Goal: Task Accomplishment & Management: Complete application form

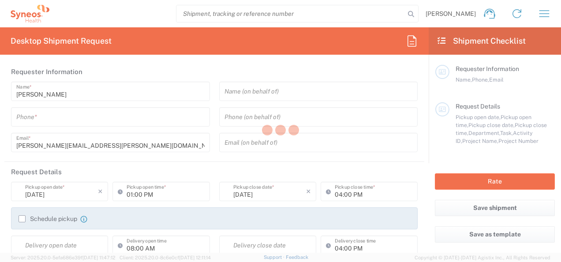
type input "3112"
type input "Syneos Health UK Limited"
type input "[GEOGRAPHIC_DATA]"
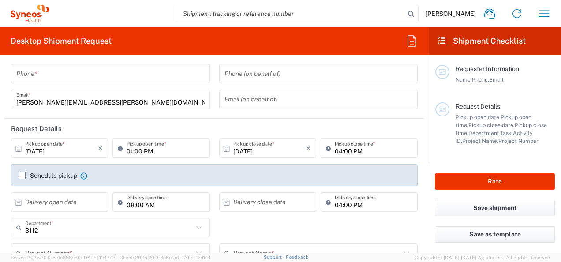
scroll to position [45, 0]
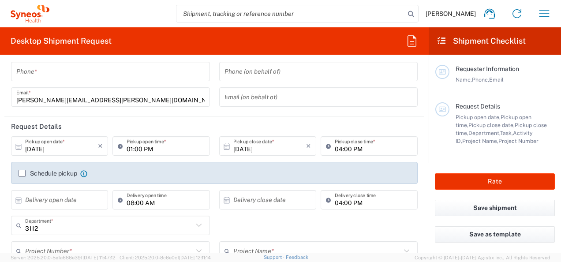
click at [39, 151] on input "[DATE]" at bounding box center [61, 145] width 73 height 15
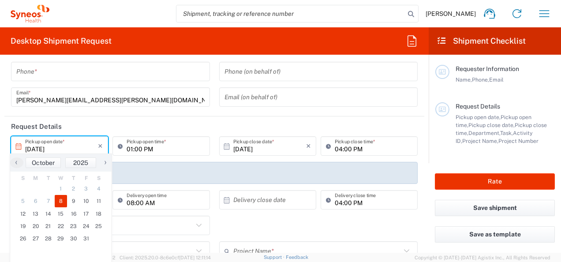
click at [51, 141] on input "[DATE]" at bounding box center [61, 145] width 73 height 15
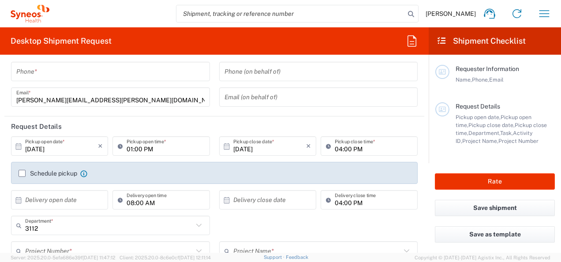
click at [49, 145] on input "[DATE]" at bounding box center [61, 145] width 73 height 15
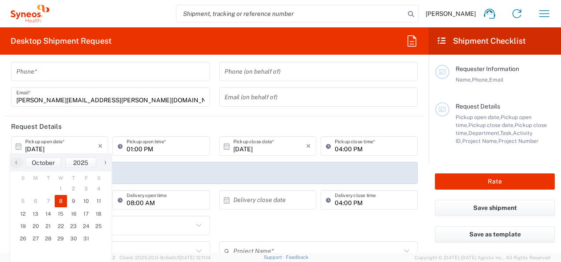
click at [105, 165] on span "›" at bounding box center [105, 162] width 13 height 11
click at [97, 186] on span "1" at bounding box center [98, 188] width 13 height 12
type input "[DATE]"
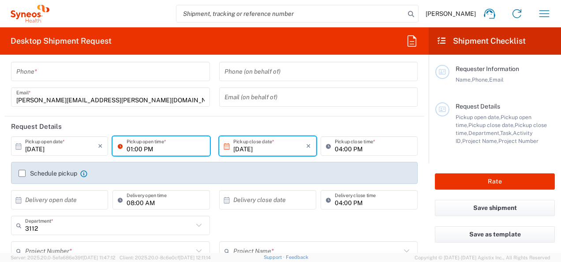
click at [139, 149] on input "01:00 PM" at bounding box center [165, 145] width 78 height 15
click at [146, 149] on input "01:00 PM" at bounding box center [165, 145] width 78 height 15
click at [148, 148] on input "01:00 PM" at bounding box center [165, 145] width 78 height 15
click at [118, 146] on icon at bounding box center [122, 146] width 9 height 14
click at [148, 149] on input "01:00 PM" at bounding box center [165, 145] width 78 height 15
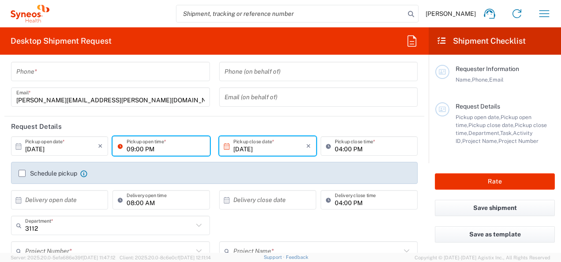
drag, startPoint x: 143, startPoint y: 151, endPoint x: 135, endPoint y: 145, distance: 9.8
click at [146, 151] on input "09:00 PM" at bounding box center [165, 145] width 78 height 15
type input "09:00 AM"
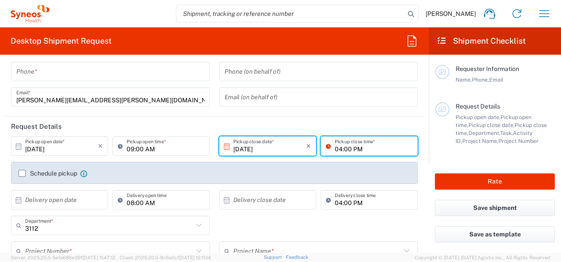
click at [335, 151] on input "04:00 PM" at bounding box center [373, 145] width 78 height 15
type input "01:00 PM"
click at [117, 75] on input "tel" at bounding box center [110, 71] width 188 height 15
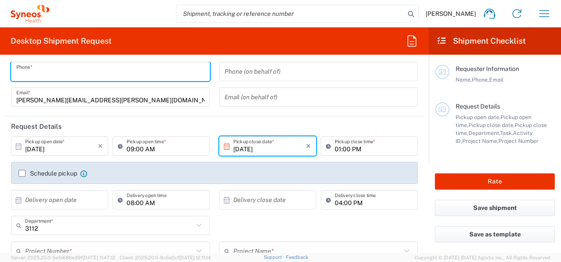
type input "07492110211"
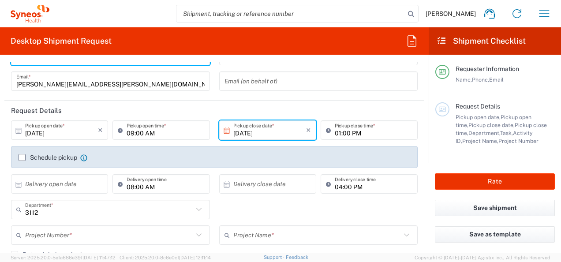
scroll to position [59, 0]
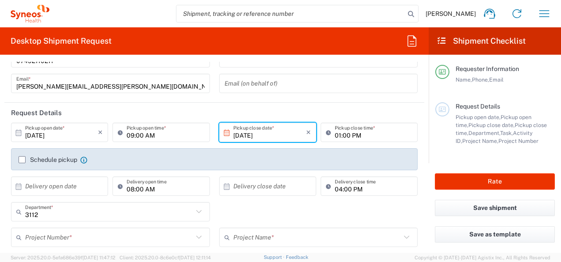
click at [24, 159] on label "Schedule pickup" at bounding box center [48, 159] width 59 height 7
click at [22, 160] on input "Schedule pickup" at bounding box center [22, 160] width 0 height 0
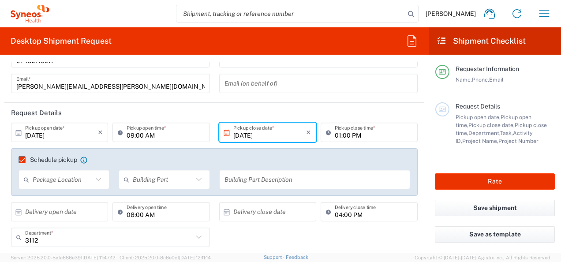
click at [98, 177] on icon at bounding box center [98, 179] width 11 height 11
click at [60, 201] on span "Front" at bounding box center [63, 198] width 88 height 14
type input "Front"
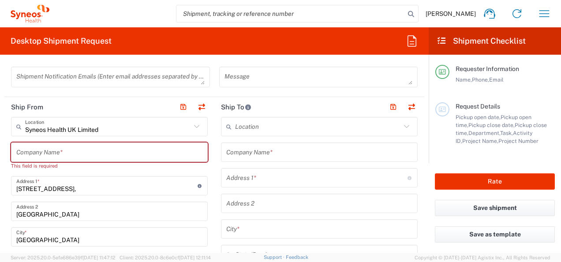
scroll to position [312, 0]
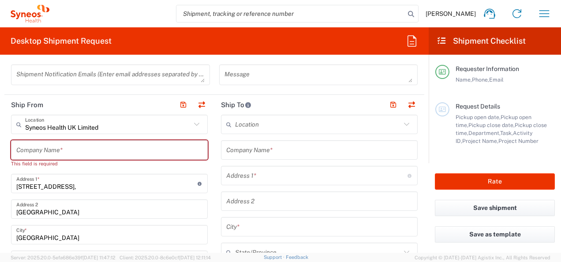
click at [308, 128] on input "text" at bounding box center [318, 124] width 166 height 15
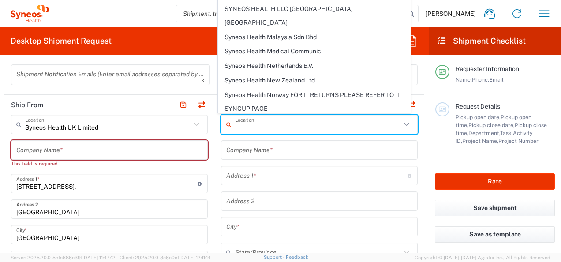
scroll to position [1467, 0]
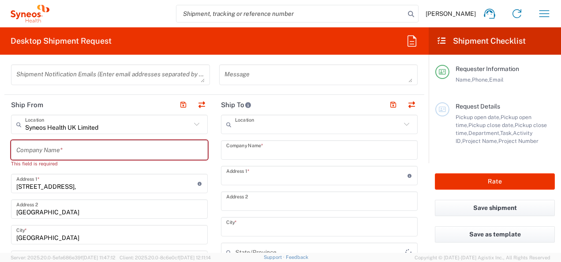
type input "Syneos Health UK Limited"
type input "[STREET_ADDRESS],"
type input "[GEOGRAPHIC_DATA]"
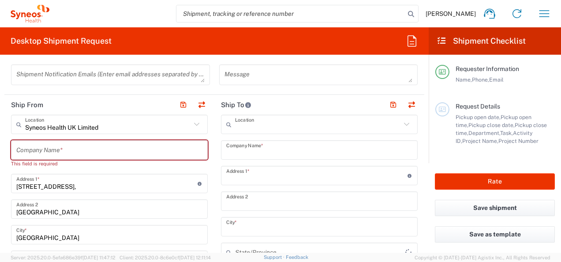
type input "[GEOGRAPHIC_DATA]"
type input "GU14 7BF"
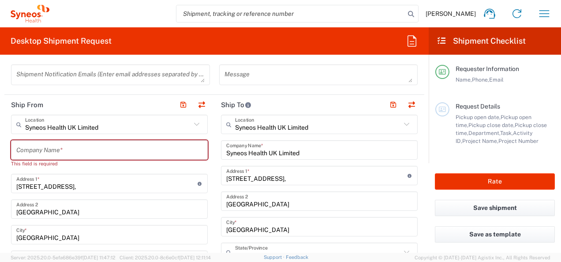
type input "[GEOGRAPHIC_DATA]"
click at [295, 126] on input "text" at bounding box center [318, 124] width 166 height 15
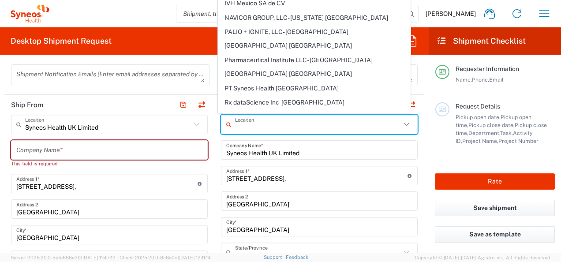
scroll to position [393, 0]
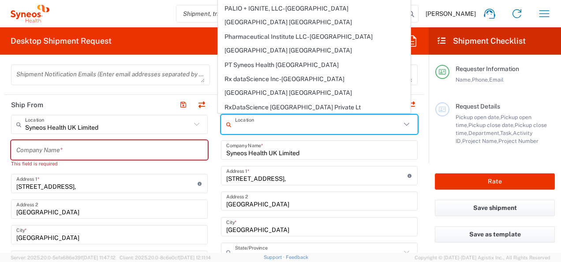
click at [68, 183] on input "[STREET_ADDRESS]," at bounding box center [106, 183] width 181 height 15
click at [0, 185] on html "[PERSON_NAME] Home Shipment estimator Shipment tracking Desktop shipment reques…" at bounding box center [280, 131] width 561 height 262
type input "Syneos Health UK Limited"
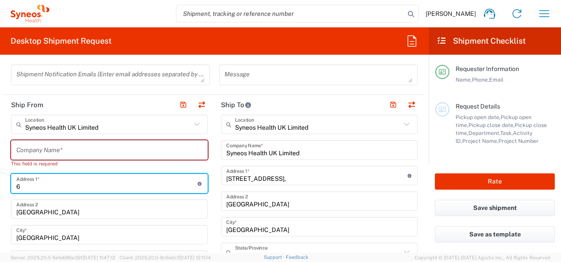
type input "63"
type input "[STREET_ADDRESS]"
type input "[PERSON_NAME]"
type input "07492110211"
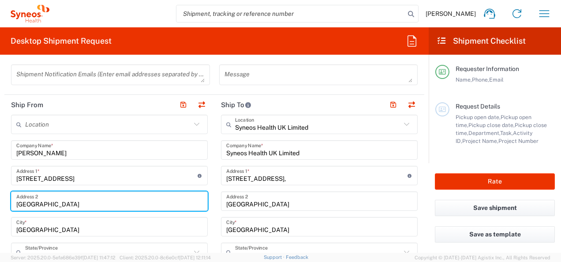
click at [18, 197] on input "[GEOGRAPHIC_DATA]" at bounding box center [109, 200] width 186 height 15
type input "Archway"
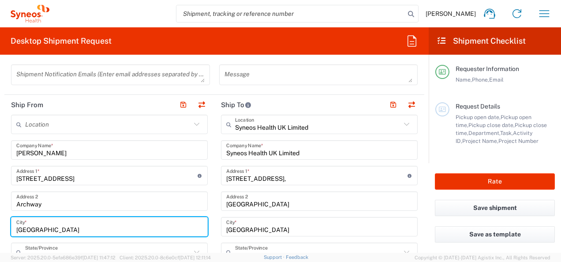
drag, startPoint x: 58, startPoint y: 228, endPoint x: -2, endPoint y: 232, distance: 59.6
click at [0, 232] on html "[PERSON_NAME] Home Shipment estimator Shipment tracking Desktop shipment reques…" at bounding box center [280, 131] width 561 height 262
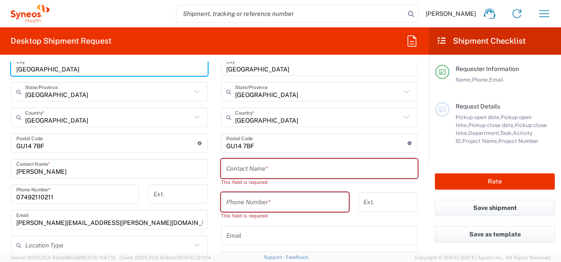
scroll to position [475, 0]
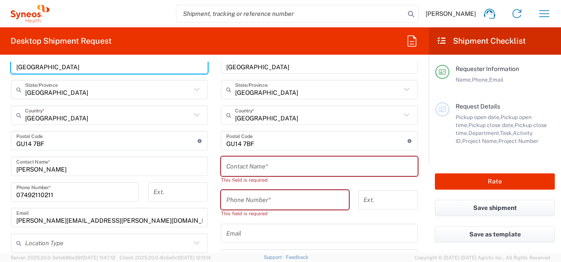
type input "[GEOGRAPHIC_DATA]"
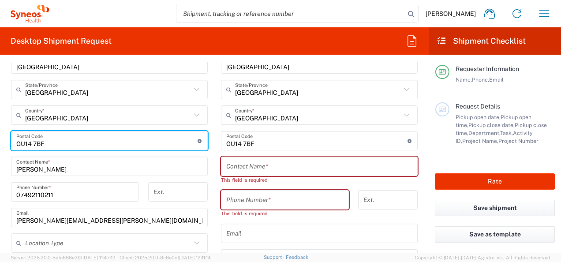
drag, startPoint x: 46, startPoint y: 145, endPoint x: -2, endPoint y: 145, distance: 47.6
click at [0, 145] on html "[PERSON_NAME] Home Shipment estimator Shipment tracking Desktop shipment reques…" at bounding box center [280, 131] width 561 height 262
type input "N193JY"
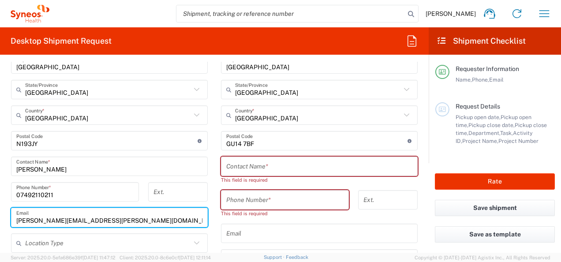
drag, startPoint x: 144, startPoint y: 222, endPoint x: 7, endPoint y: 222, distance: 137.5
click at [7, 222] on main "Location [PERSON_NAME] LLC-[GEOGRAPHIC_DATA] [GEOGRAPHIC_DATA] [GEOGRAPHIC_DATA…" at bounding box center [109, 162] width 210 height 421
drag, startPoint x: 4, startPoint y: 225, endPoint x: 324, endPoint y: 154, distance: 328.5
click at [4, 225] on form "Requester Information [PERSON_NAME] Name * [PHONE_NUMBER] Phone * [EMAIL_ADDRES…" at bounding box center [214, 157] width 428 height 191
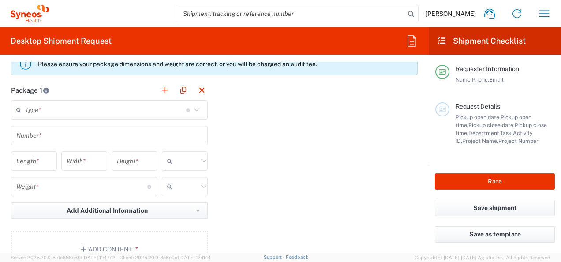
scroll to position [836, 0]
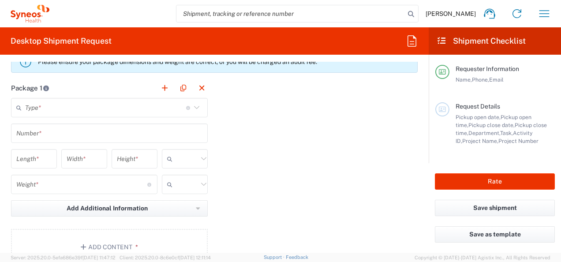
click at [195, 107] on icon at bounding box center [196, 107] width 11 height 11
click at [113, 107] on input "text" at bounding box center [105, 107] width 161 height 15
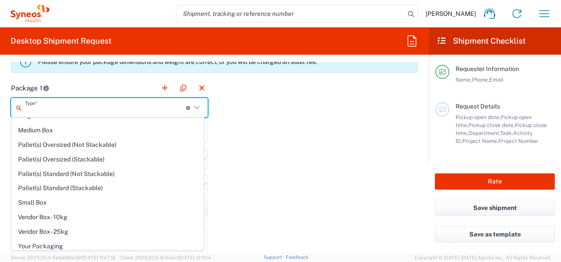
scroll to position [0, 0]
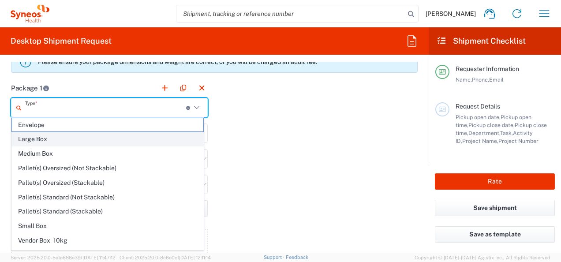
click at [78, 138] on span "Large Box" at bounding box center [107, 139] width 191 height 14
type input "Large Box"
type input "17.5"
type input "12.5"
type input "3"
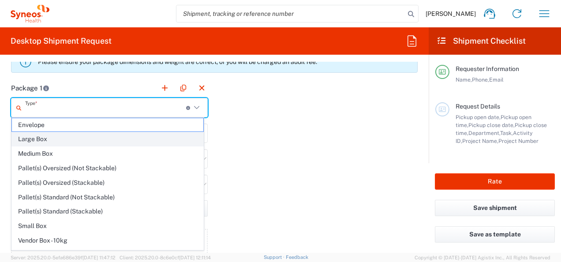
type input "in"
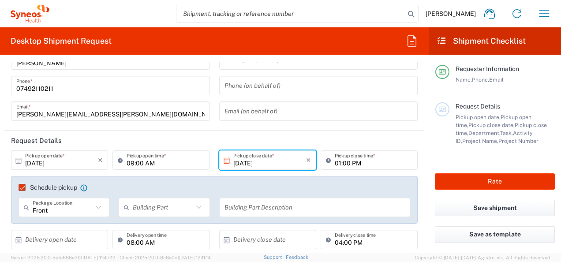
scroll to position [22, 0]
